Goal: Information Seeking & Learning: Get advice/opinions

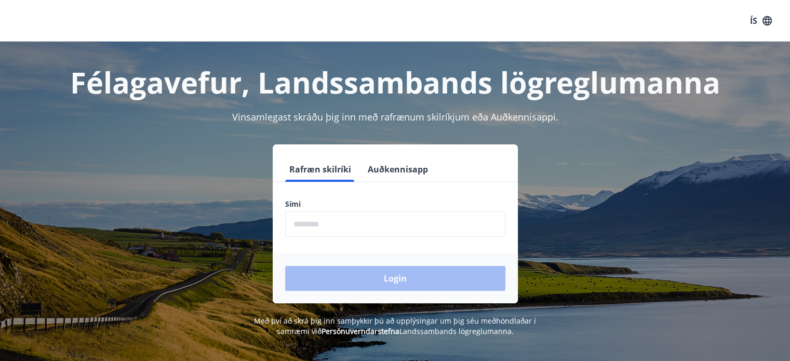
click at [306, 222] on input "phone" at bounding box center [395, 223] width 220 height 25
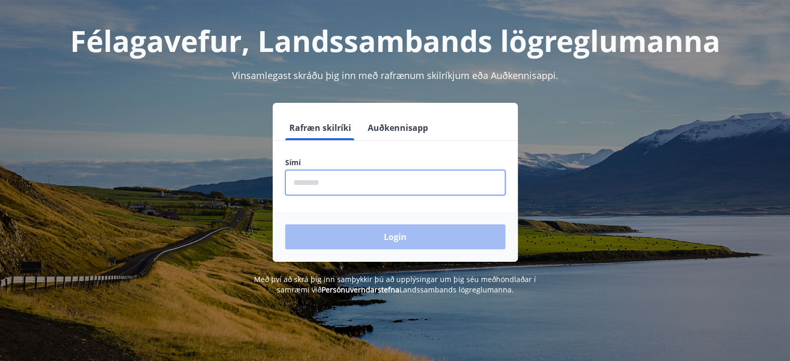
scroll to position [41, 0]
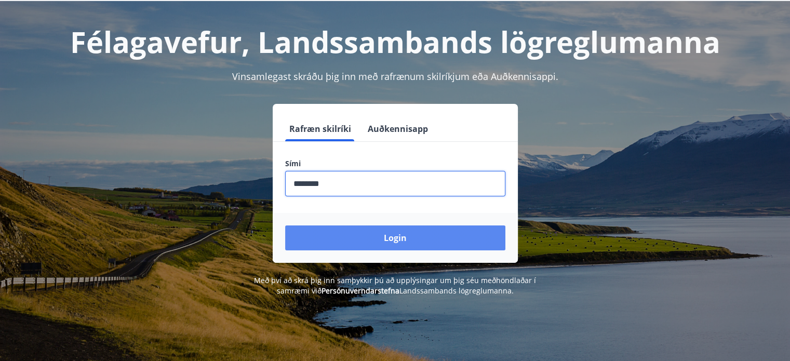
type input "********"
click at [357, 236] on button "Login" at bounding box center [395, 237] width 220 height 25
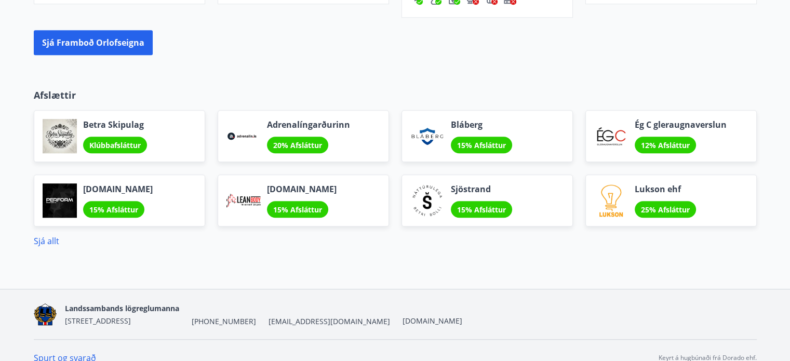
scroll to position [933, 0]
click at [41, 235] on link "Sjá allt" at bounding box center [46, 240] width 25 height 11
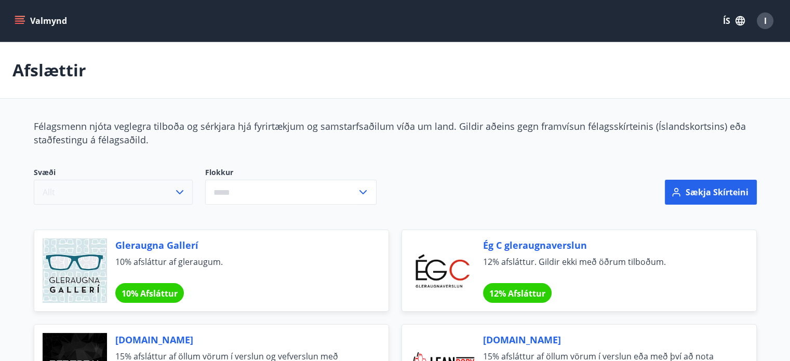
click at [180, 192] on icon "button" at bounding box center [179, 192] width 12 height 12
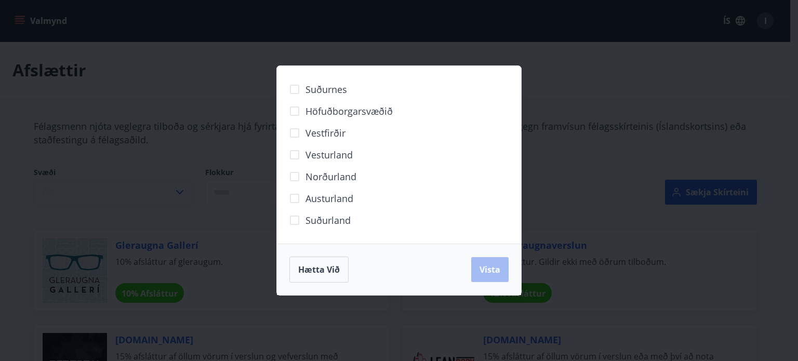
click at [180, 192] on div "Suðurnes Höfuðborgarsvæðið Vestfirðir Vesturland Norðurland Austurland Suðurlan…" at bounding box center [399, 180] width 798 height 361
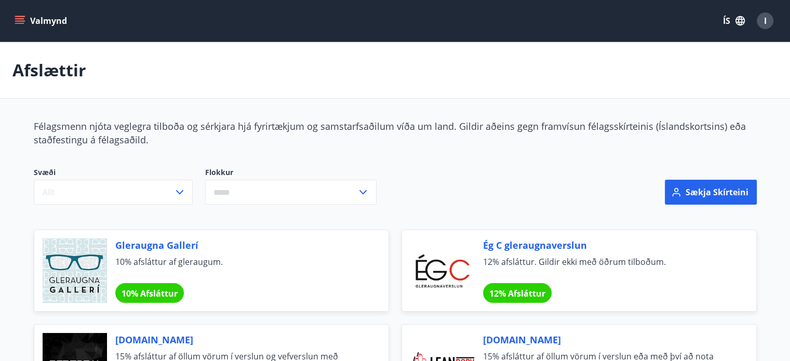
click at [370, 191] on div "​" at bounding box center [290, 192] width 171 height 25
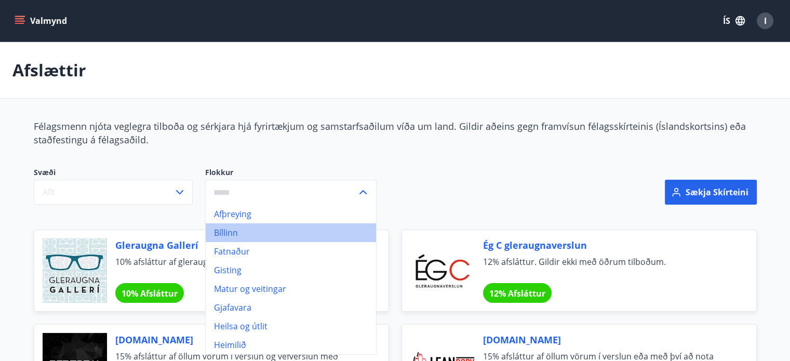
click at [231, 233] on li "Bíllinn" at bounding box center [291, 232] width 170 height 19
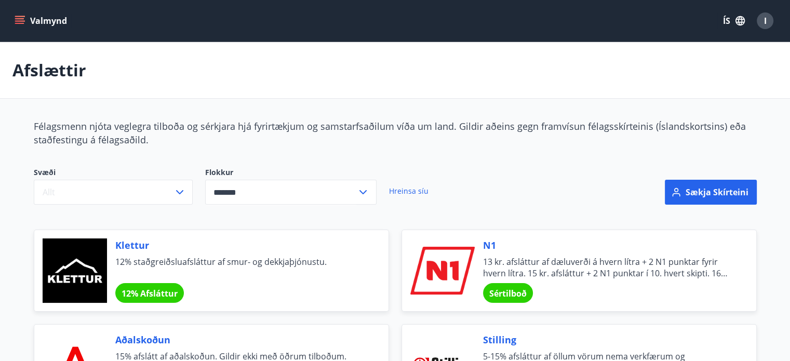
type input "*******"
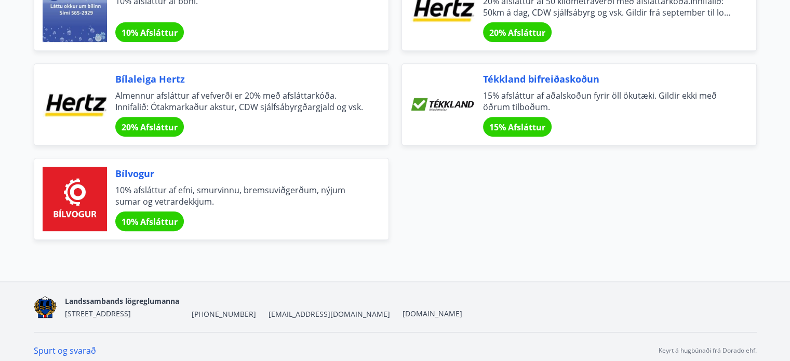
scroll to position [456, 0]
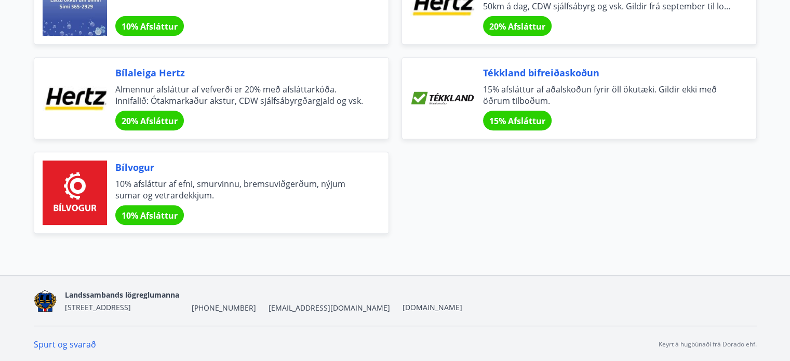
click at [129, 165] on span "Bílvogur" at bounding box center [239, 168] width 248 height 14
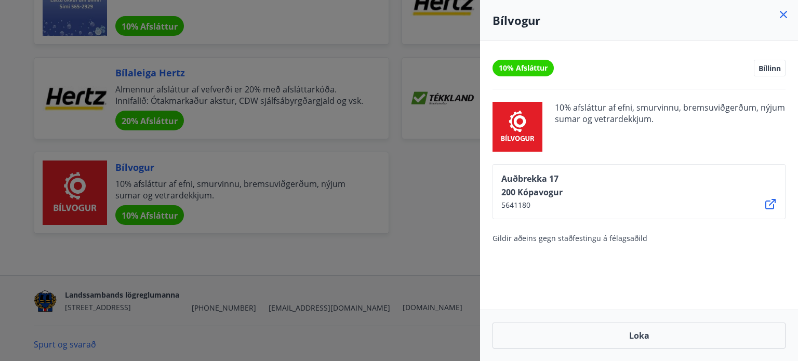
click at [785, 16] on icon at bounding box center [783, 14] width 7 height 7
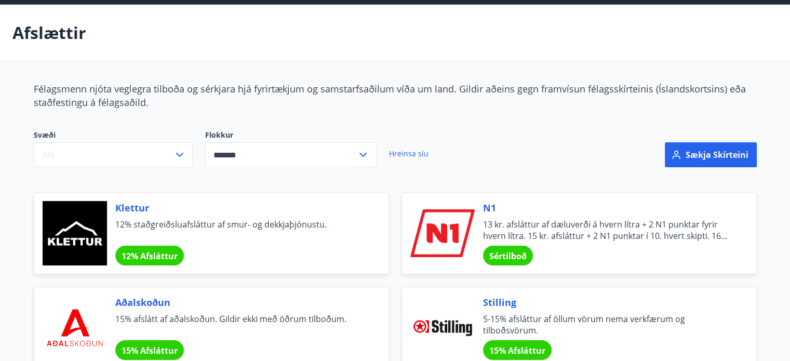
scroll to position [37, 0]
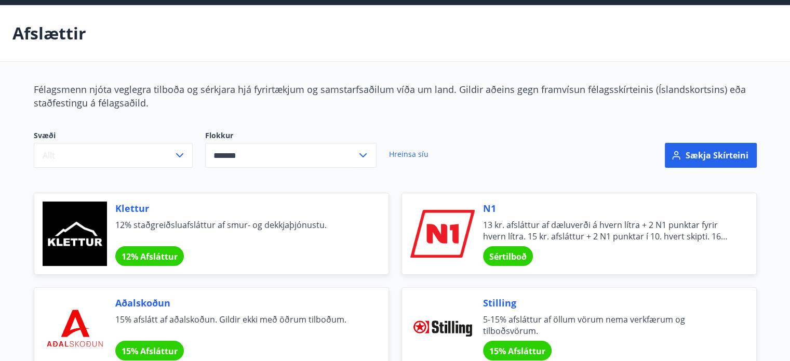
click at [359, 150] on icon at bounding box center [363, 155] width 12 height 12
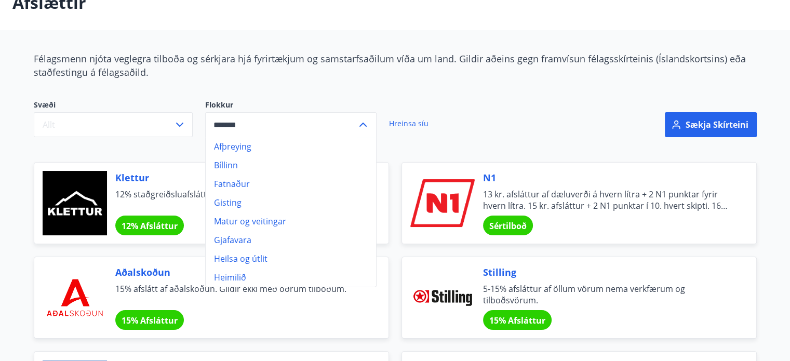
scroll to position [71, 0]
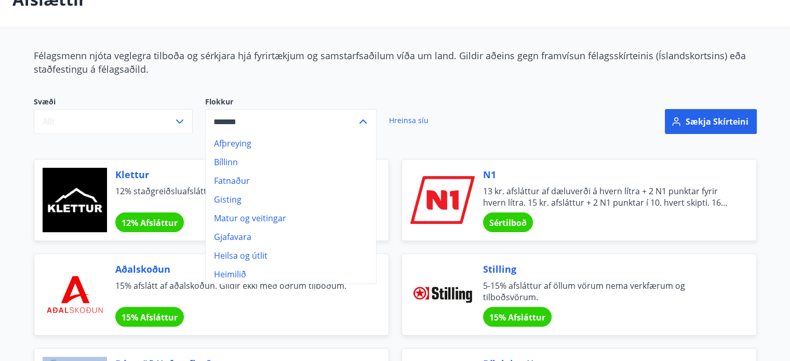
click at [174, 153] on div "Klettur 12% staðgreiðsluafsláttur af smur- og dekkjaþjónustu. 12% Afsláttur" at bounding box center [205, 193] width 368 height 95
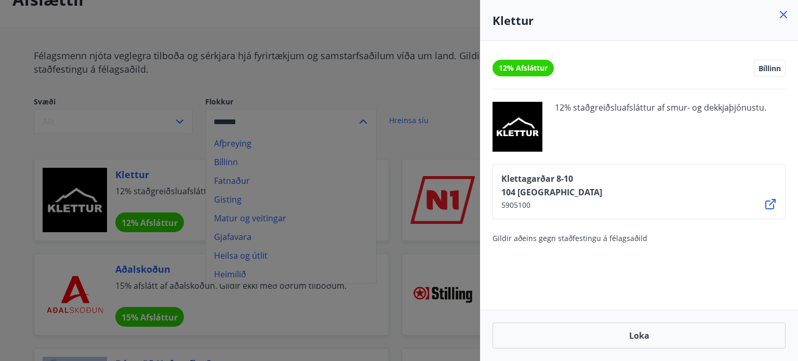
click at [783, 12] on icon at bounding box center [783, 14] width 12 height 12
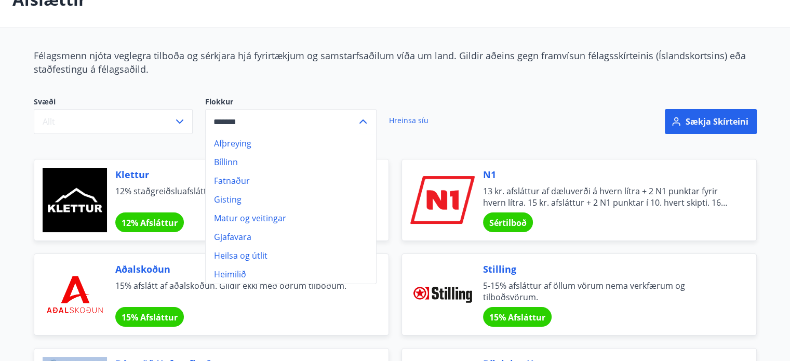
click at [5, 181] on main "Afslættir Félagsmenn njóta veglegra tilboða og sérkjara hjá fyrirtækjum og sams…" at bounding box center [395, 295] width 790 height 648
click at [350, 93] on div "Svæði Allt Flokkur Afþreying Bíllinn Fatnaður Gisting Matur og veitingar Gjafav…" at bounding box center [266, 121] width 490 height 75
click at [407, 119] on link "Hreinsa síu" at bounding box center [408, 120] width 39 height 23
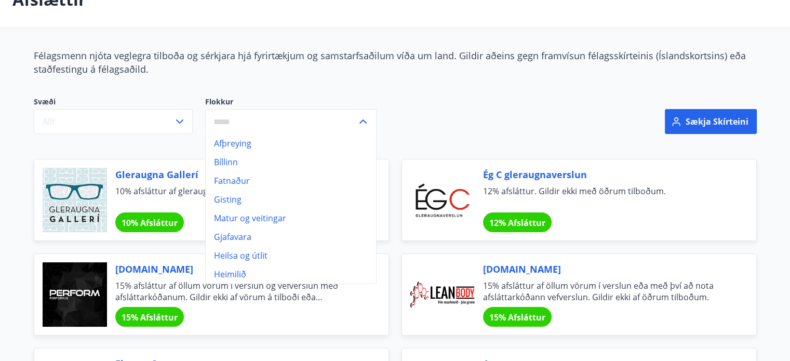
click at [199, 130] on div "Svæði Allt" at bounding box center [119, 115] width 171 height 37
click at [227, 118] on input "text" at bounding box center [281, 121] width 152 height 25
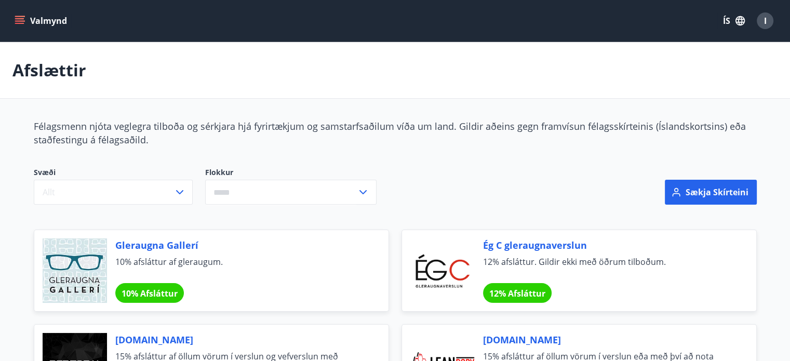
click at [28, 18] on button "Valmynd" at bounding box center [41, 20] width 59 height 19
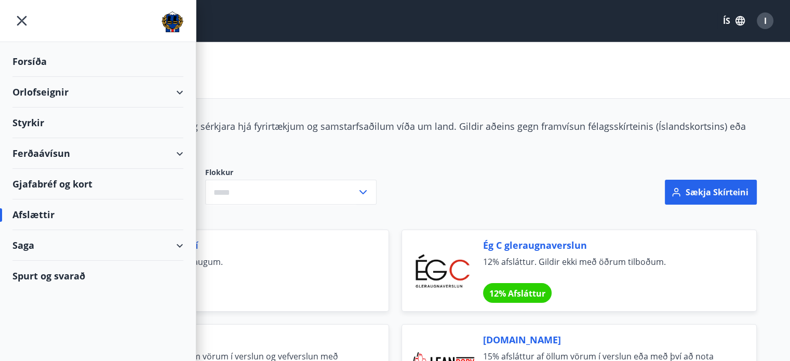
click at [288, 88] on div "Afslættir" at bounding box center [395, 70] width 790 height 57
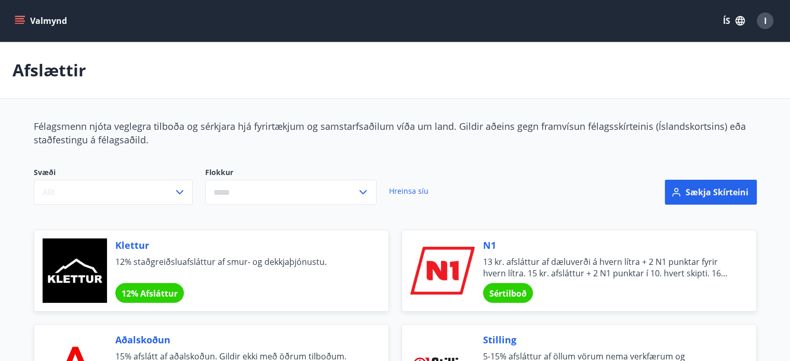
type input "*******"
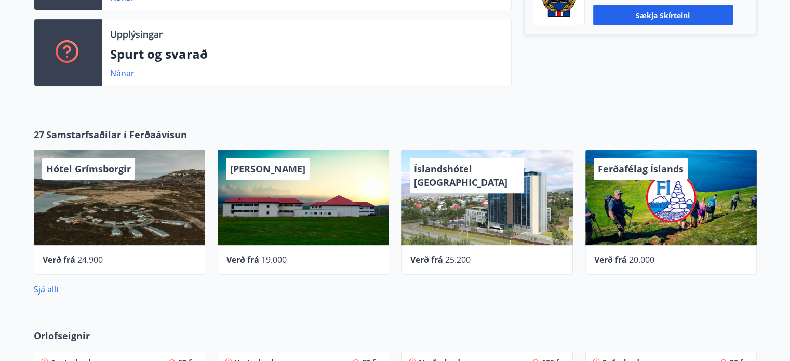
scroll to position [407, 0]
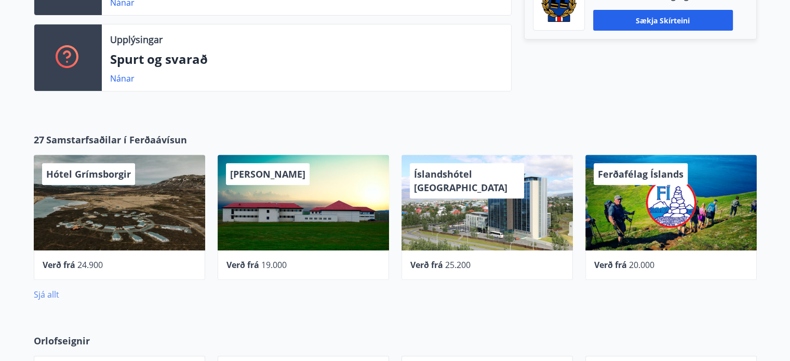
click at [41, 292] on link "Sjá allt" at bounding box center [46, 294] width 25 height 11
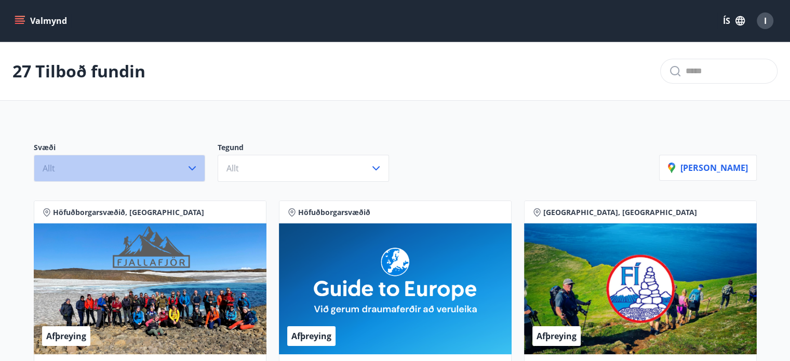
click at [186, 165] on icon "button" at bounding box center [192, 168] width 12 height 12
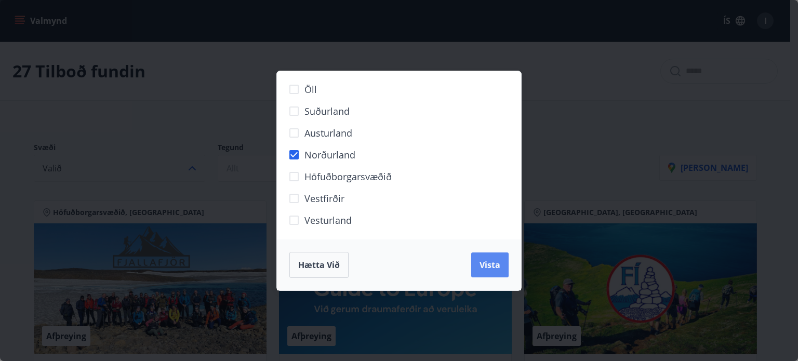
click at [486, 263] on span "Vista" at bounding box center [489, 264] width 21 height 11
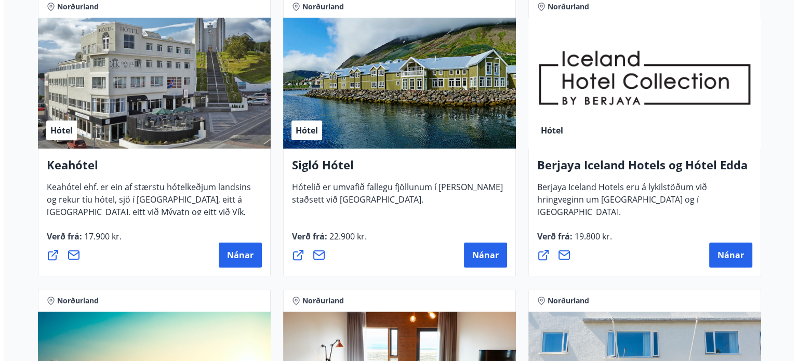
scroll to position [240, 0]
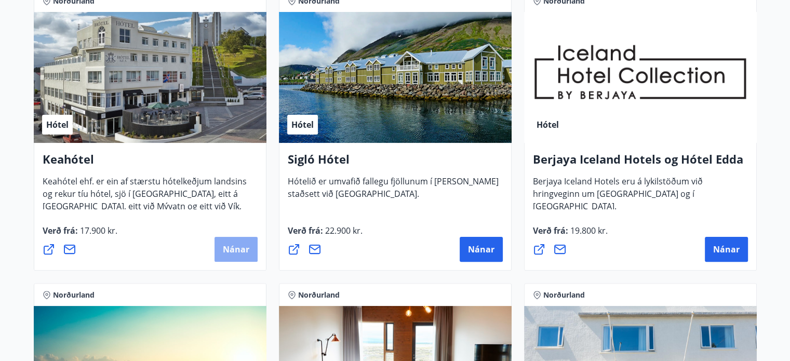
click at [233, 244] on span "Nánar" at bounding box center [236, 249] width 26 height 11
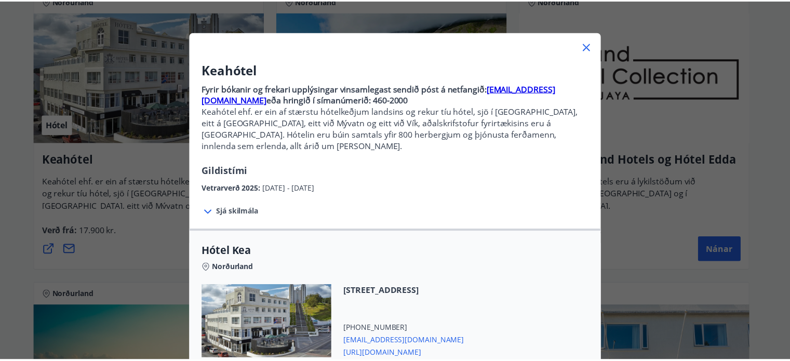
scroll to position [29, 0]
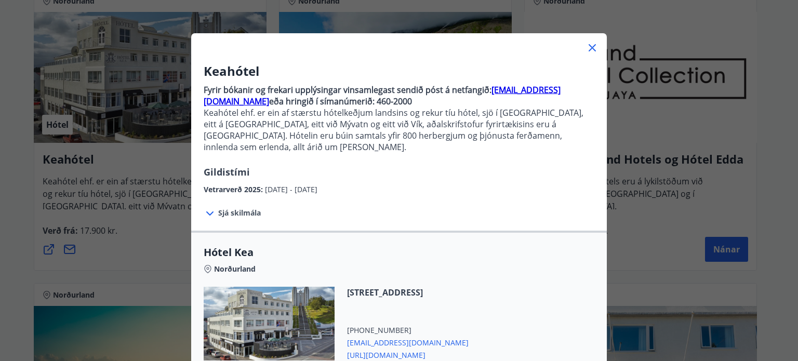
click at [590, 47] on icon at bounding box center [592, 48] width 12 height 12
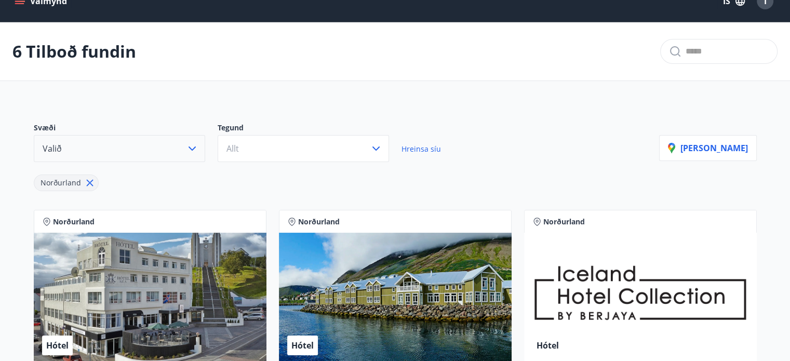
scroll to position [0, 0]
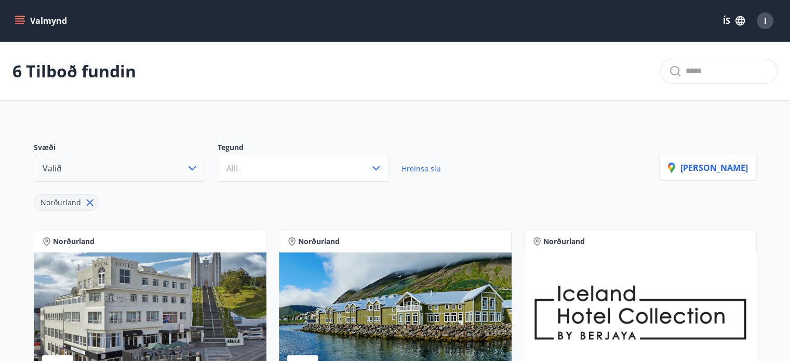
click at [417, 169] on span "Hreinsa síu" at bounding box center [421, 169] width 39 height 10
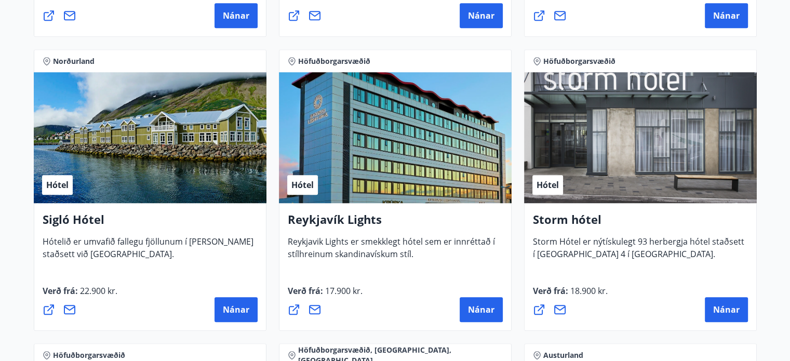
scroll to position [761, 0]
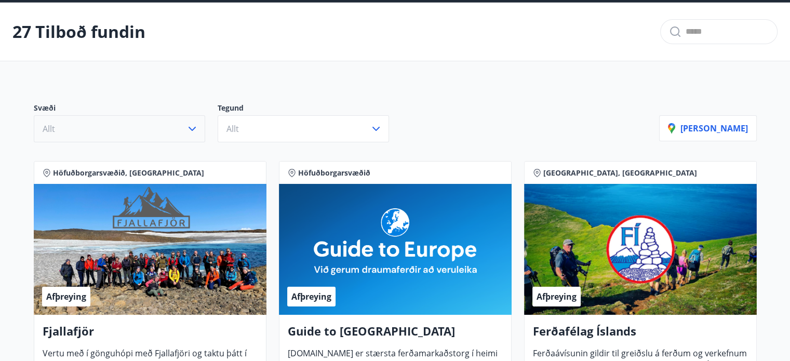
scroll to position [0, 0]
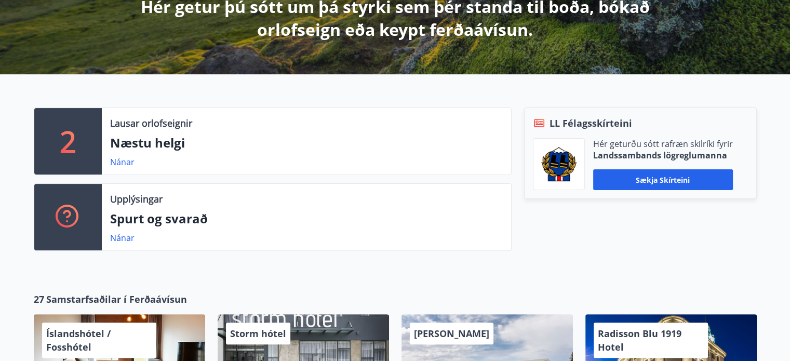
scroll to position [264, 0]
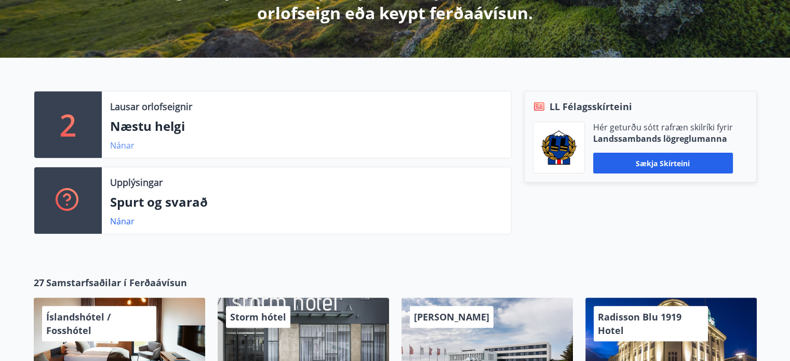
click at [125, 148] on link "Nánar" at bounding box center [122, 145] width 24 height 11
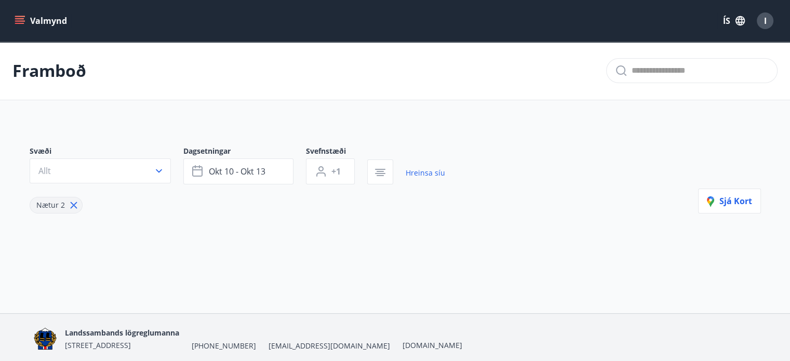
type input "*"
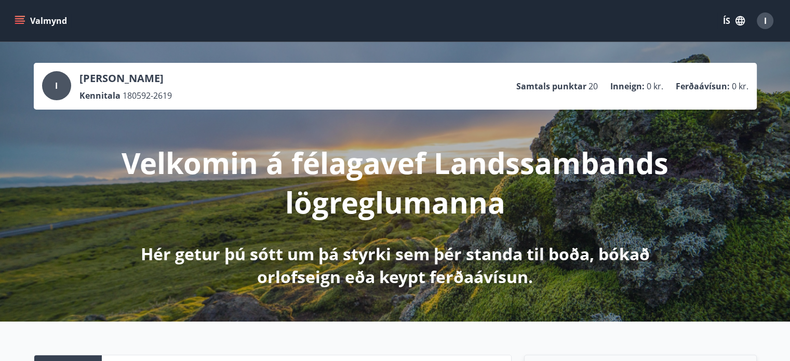
click at [22, 20] on icon "menu" at bounding box center [20, 20] width 11 height 1
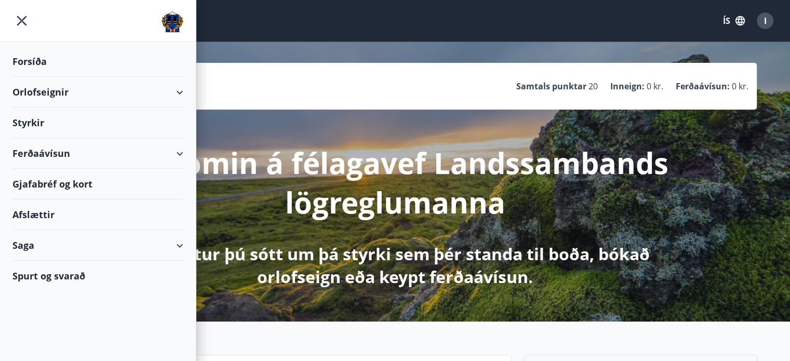
click at [178, 152] on div "Ferðaávísun" at bounding box center [97, 153] width 171 height 31
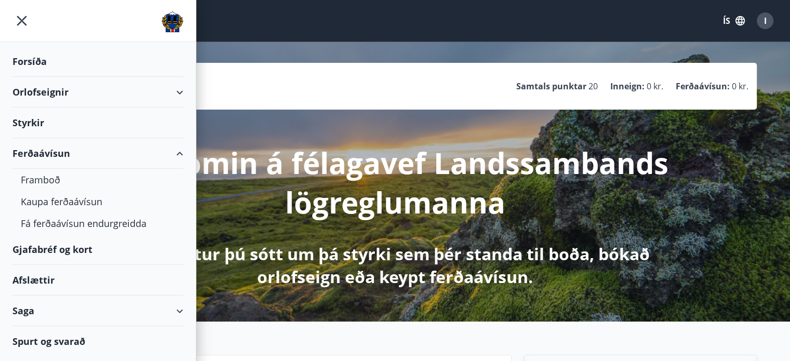
click at [37, 153] on div "Ferðaávísun" at bounding box center [97, 153] width 171 height 31
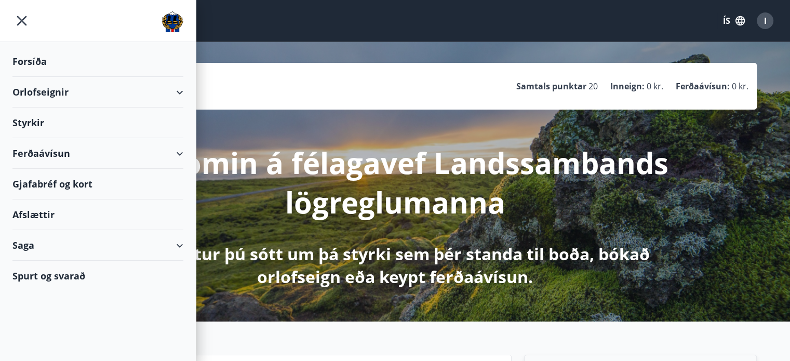
click at [37, 153] on div "Ferðaávísun" at bounding box center [97, 153] width 171 height 31
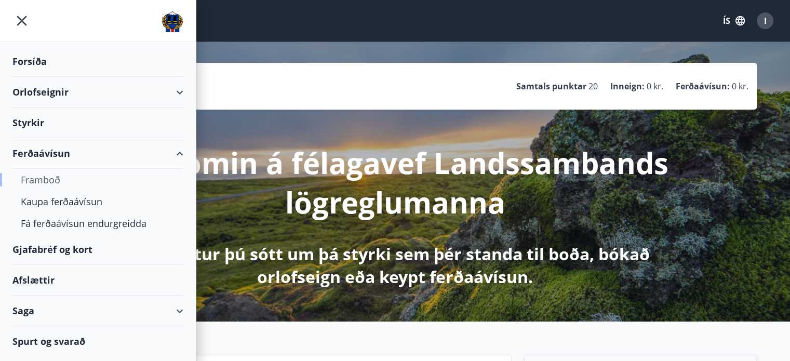
click at [43, 175] on div "Framboð" at bounding box center [98, 180] width 154 height 22
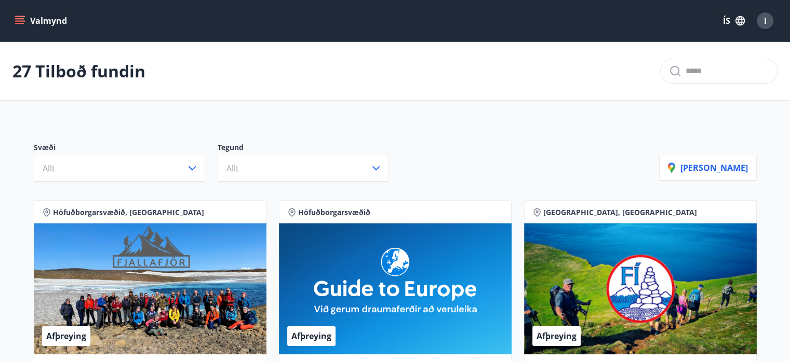
click at [22, 17] on icon "menu" at bounding box center [20, 21] width 10 height 10
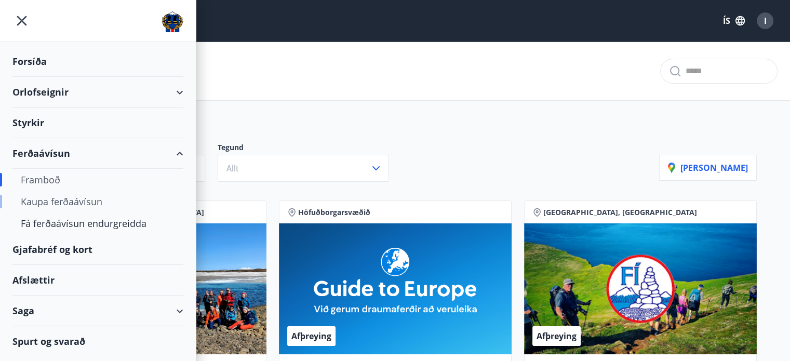
click at [75, 204] on div "Kaupa ferðaávísun" at bounding box center [98, 202] width 154 height 22
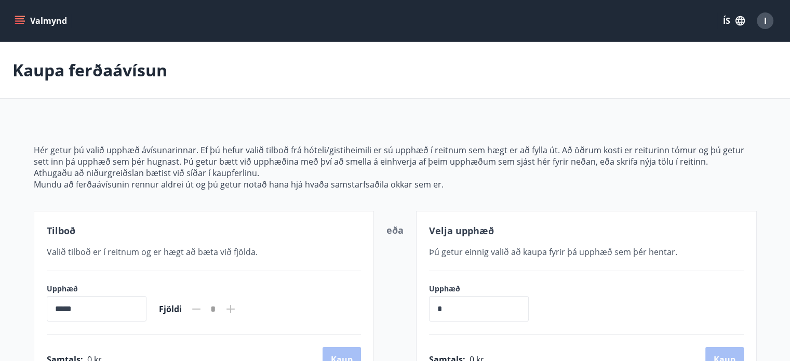
click at [26, 19] on button "Valmynd" at bounding box center [41, 20] width 59 height 19
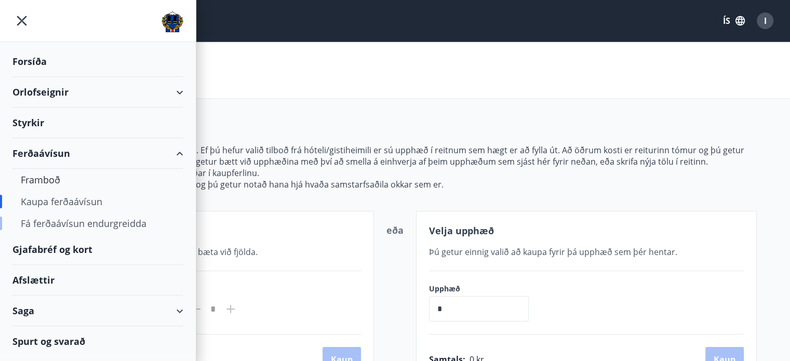
click at [49, 224] on div "Fá ferðaávísun endurgreidda" at bounding box center [98, 223] width 154 height 22
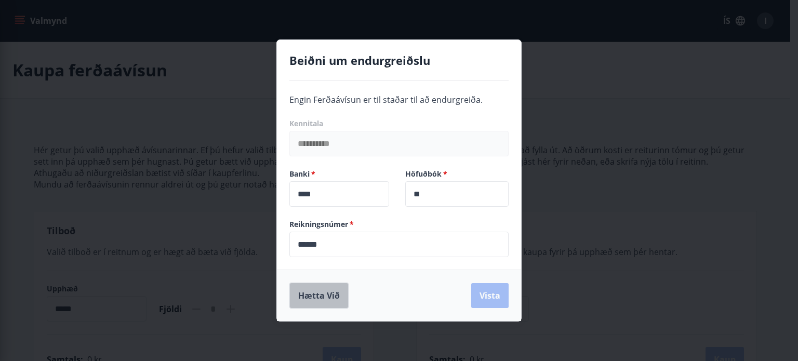
click at [305, 296] on button "Hætta við" at bounding box center [318, 296] width 59 height 26
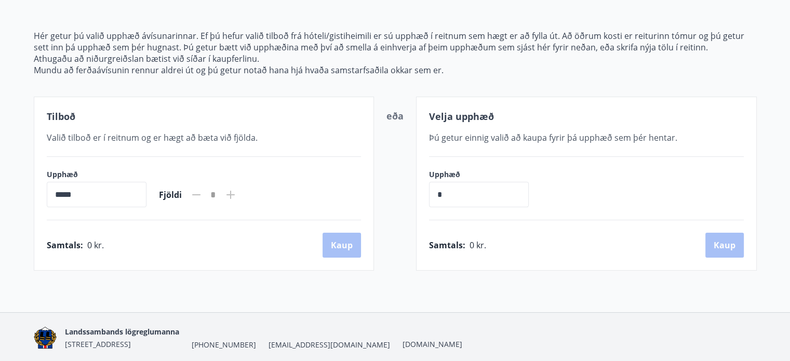
scroll to position [152, 0]
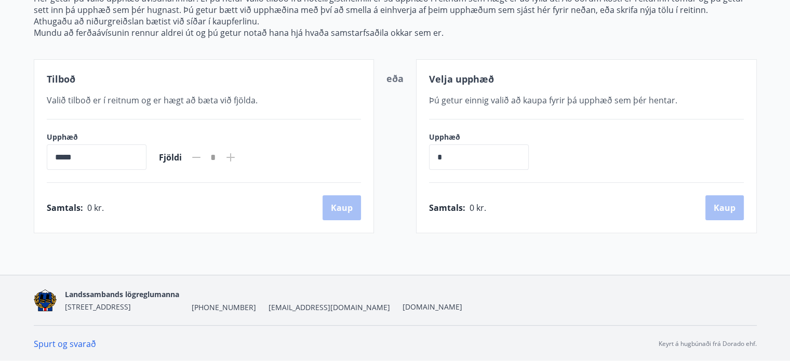
click at [57, 346] on link "Spurt og svarað" at bounding box center [65, 343] width 62 height 11
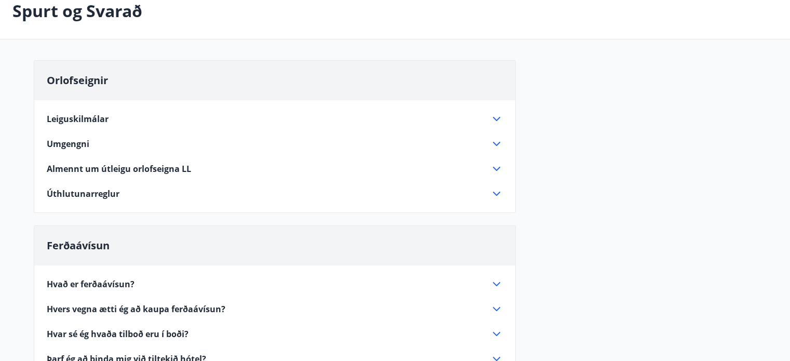
scroll to position [62, 0]
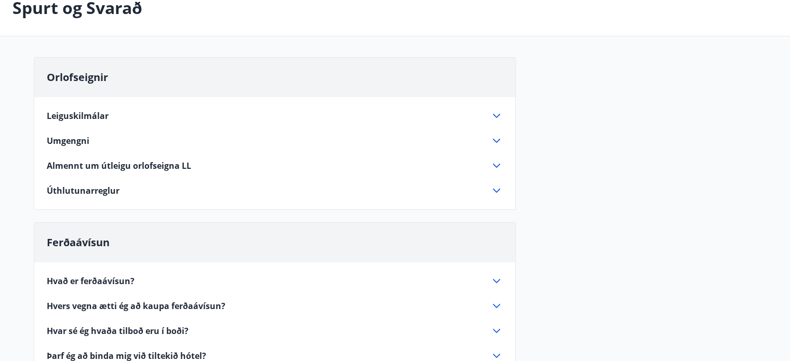
click at [497, 166] on icon at bounding box center [496, 166] width 7 height 4
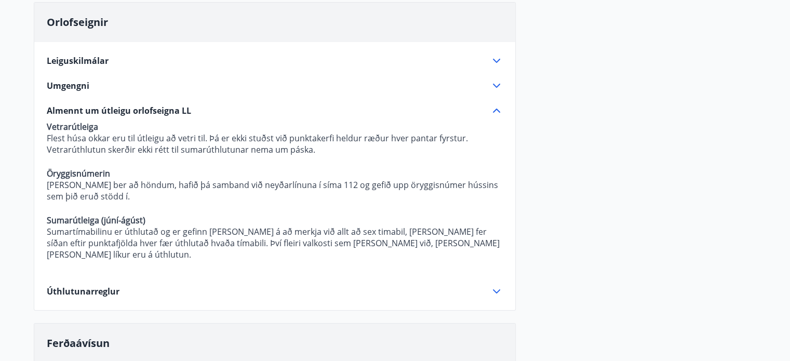
scroll to position [116, 0]
click at [498, 111] on icon at bounding box center [496, 112] width 7 height 4
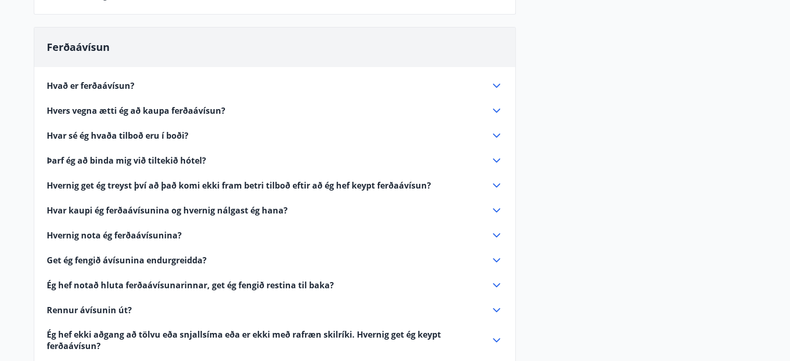
scroll to position [255, 0]
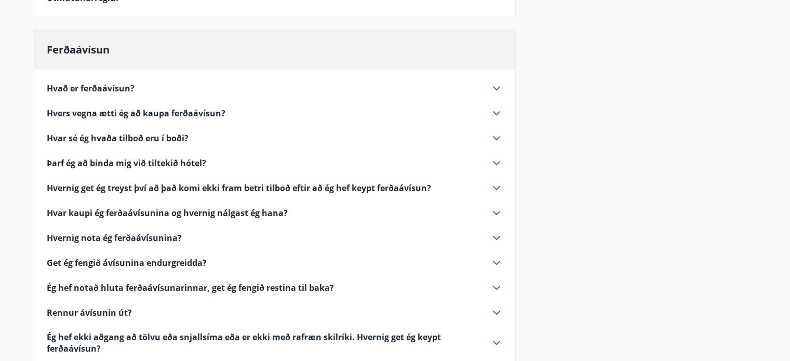
click at [494, 88] on icon at bounding box center [496, 88] width 7 height 4
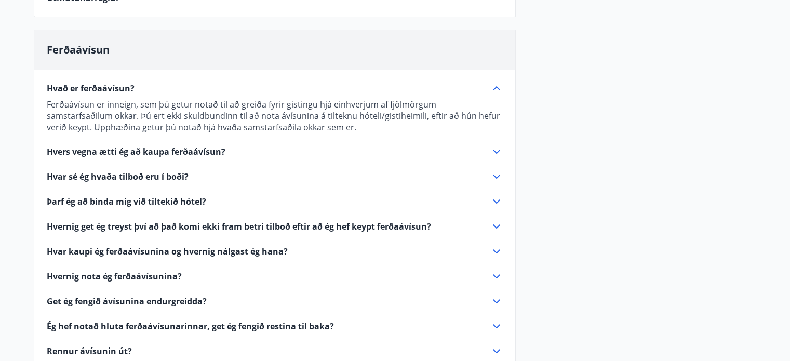
click at [497, 151] on icon at bounding box center [496, 152] width 7 height 4
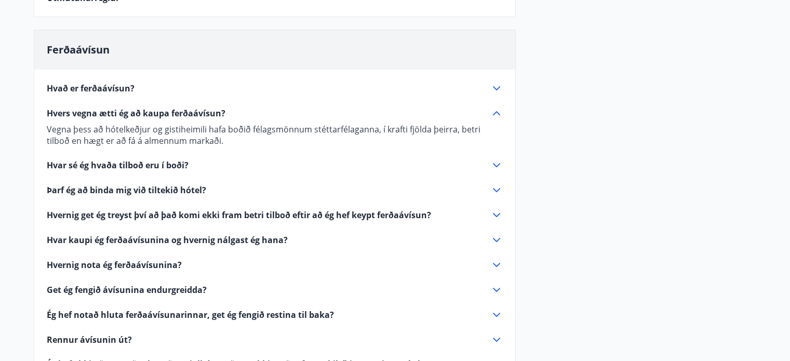
click at [493, 164] on icon at bounding box center [496, 165] width 7 height 4
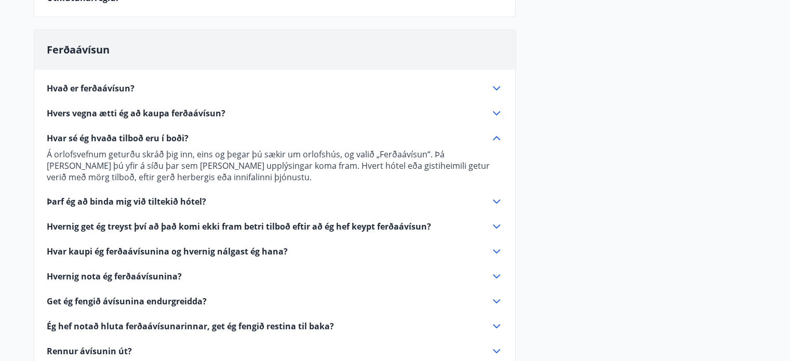
click at [494, 202] on icon at bounding box center [496, 201] width 12 height 12
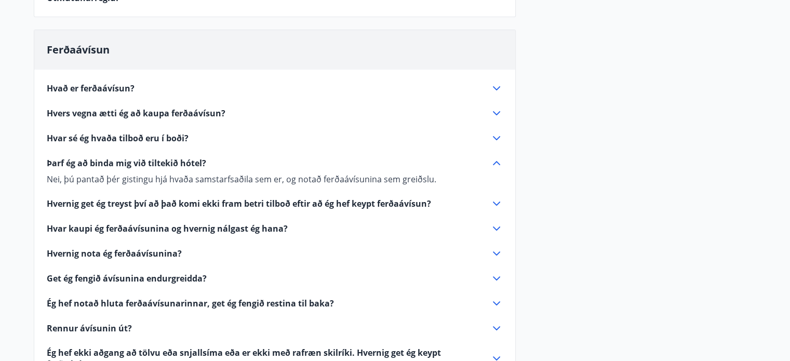
click at [492, 165] on icon at bounding box center [496, 163] width 12 height 12
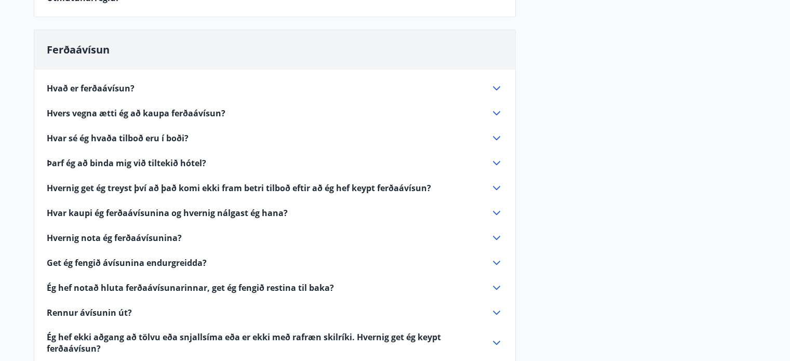
click at [496, 184] on icon at bounding box center [496, 188] width 12 height 12
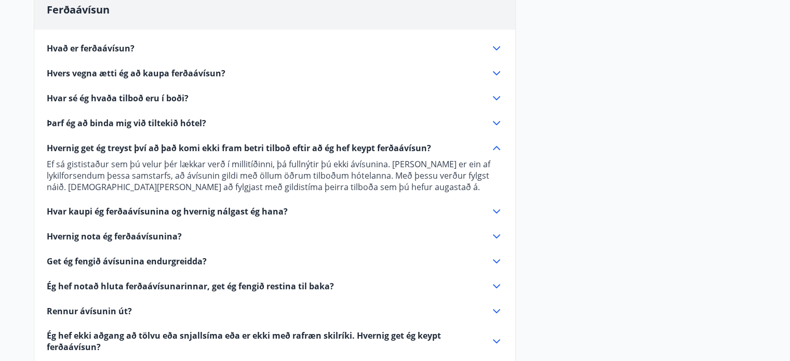
scroll to position [297, 0]
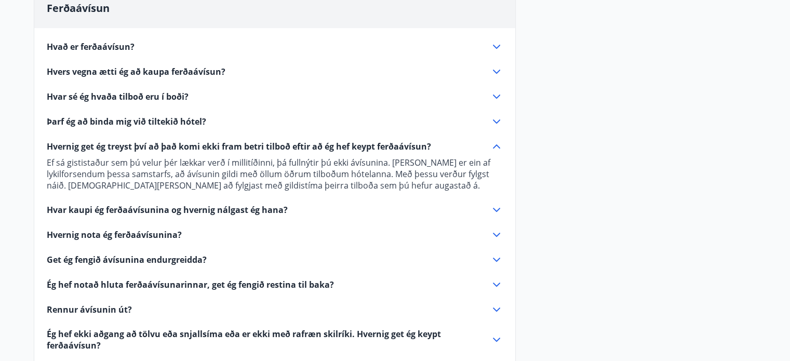
click at [494, 210] on icon at bounding box center [496, 210] width 12 height 12
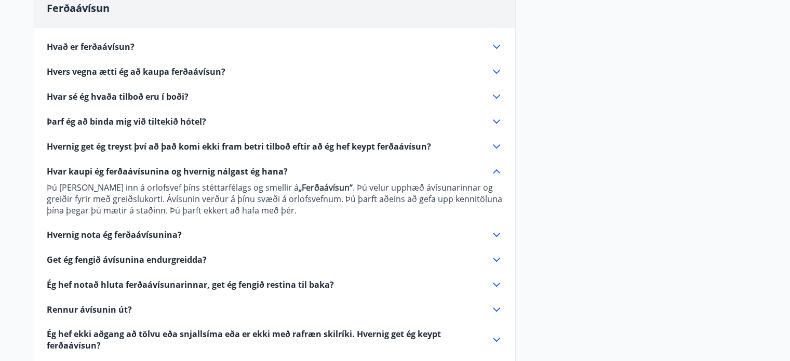
click at [497, 234] on icon at bounding box center [496, 235] width 12 height 12
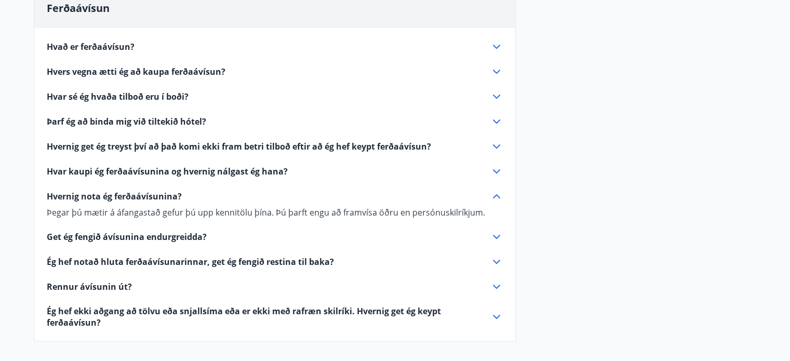
click at [493, 239] on icon at bounding box center [496, 237] width 12 height 12
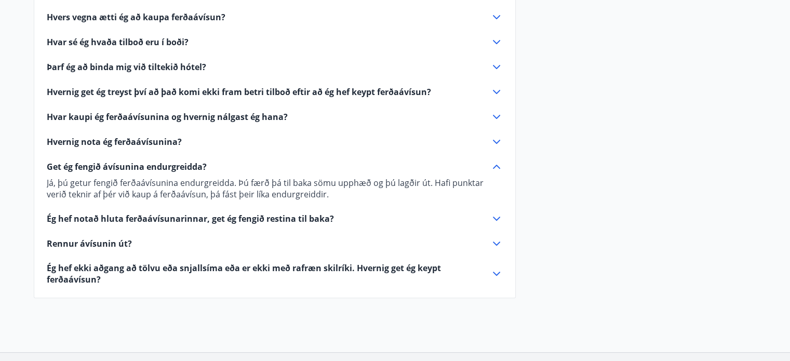
scroll to position [353, 0]
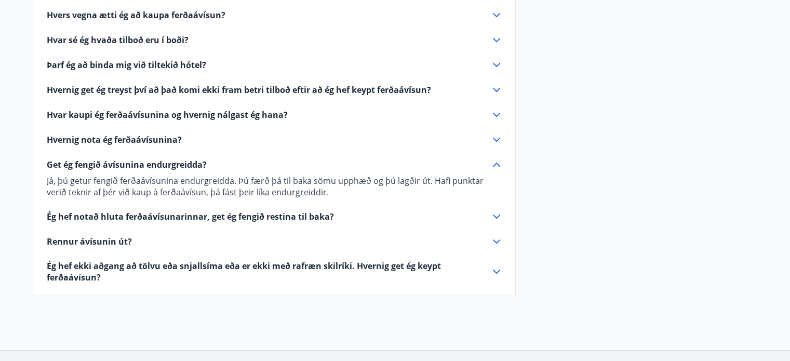
click at [494, 272] on icon at bounding box center [496, 271] width 12 height 12
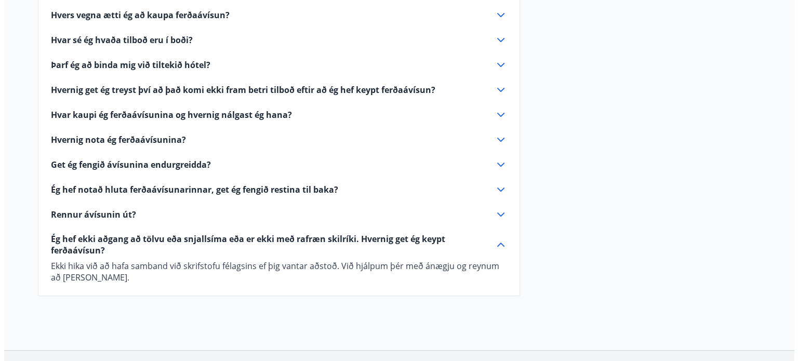
scroll to position [0, 0]
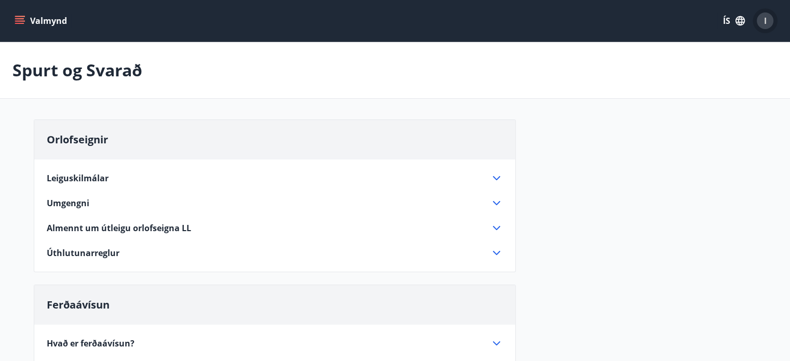
click at [768, 30] on button "I" at bounding box center [765, 20] width 25 height 25
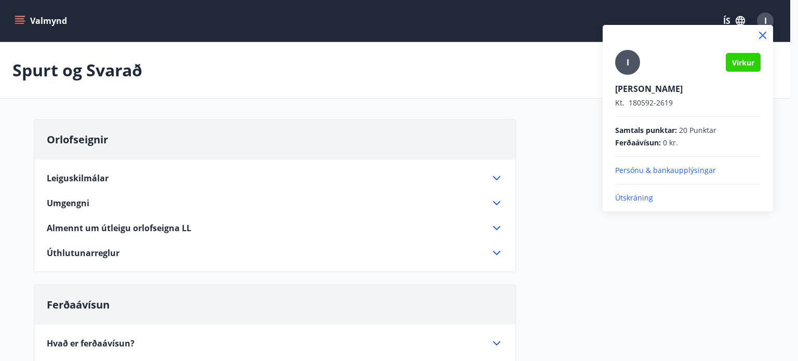
click at [632, 174] on p "Persónu & bankaupplýsingar" at bounding box center [687, 170] width 145 height 10
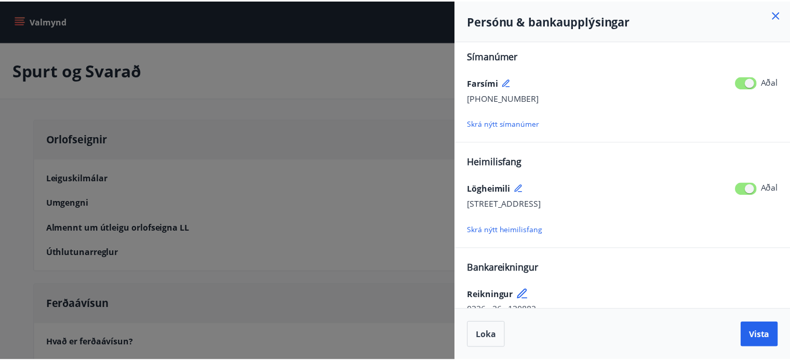
scroll to position [129, 0]
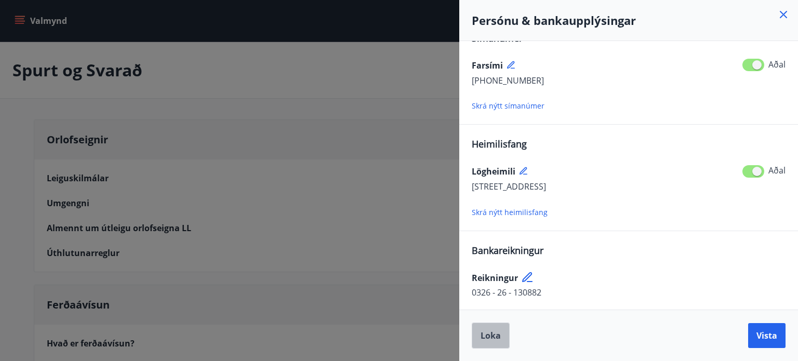
click at [492, 333] on span "Loka" at bounding box center [490, 335] width 20 height 11
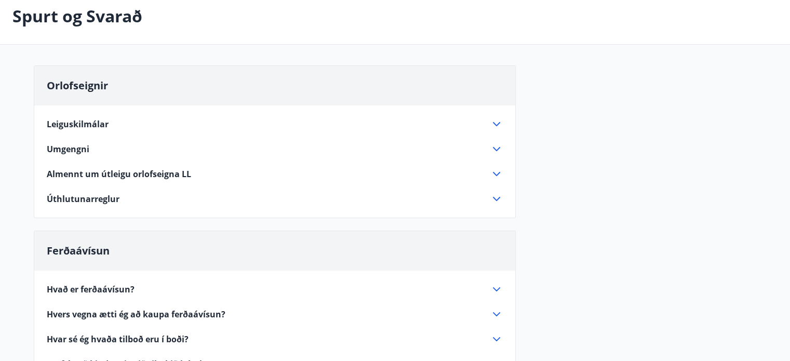
scroll to position [0, 0]
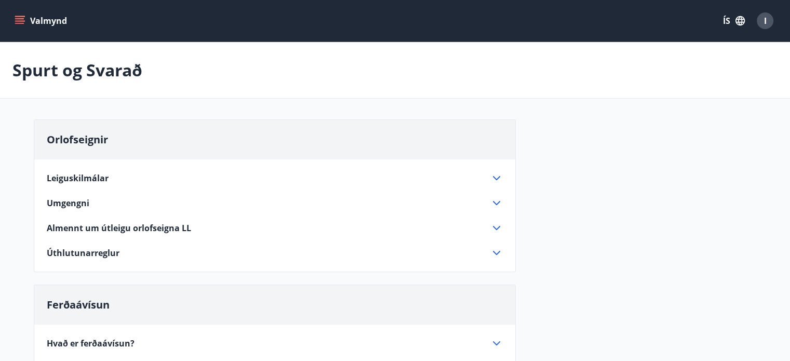
click at [43, 22] on button "Valmynd" at bounding box center [41, 20] width 59 height 19
